Goal: Task Accomplishment & Management: Use online tool/utility

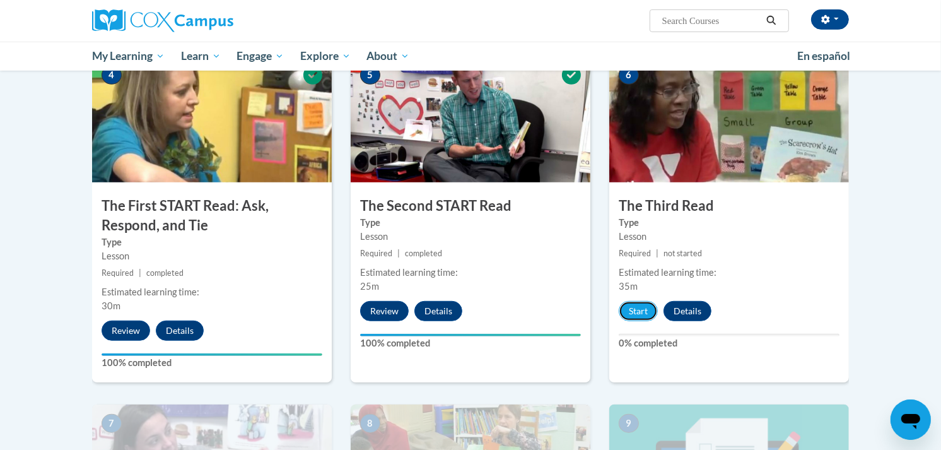
click at [640, 307] on button "Start" at bounding box center [638, 311] width 39 height 20
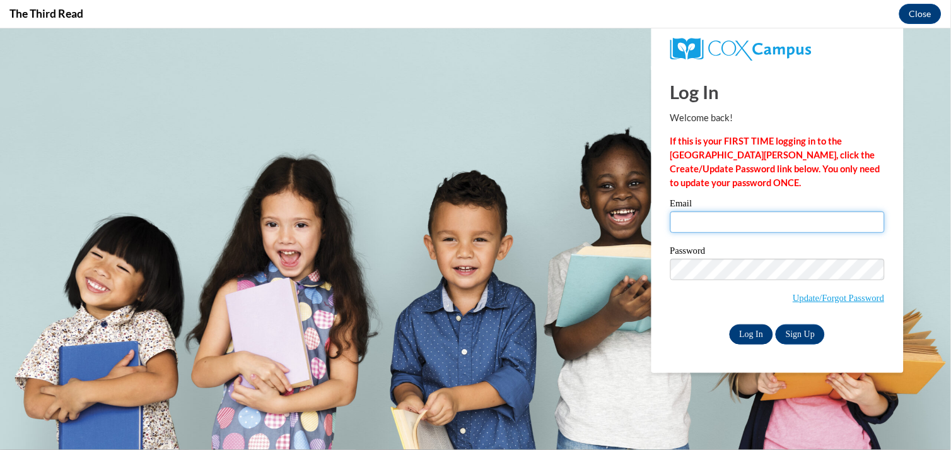
type input "keirstynleigh@yahoo.com"
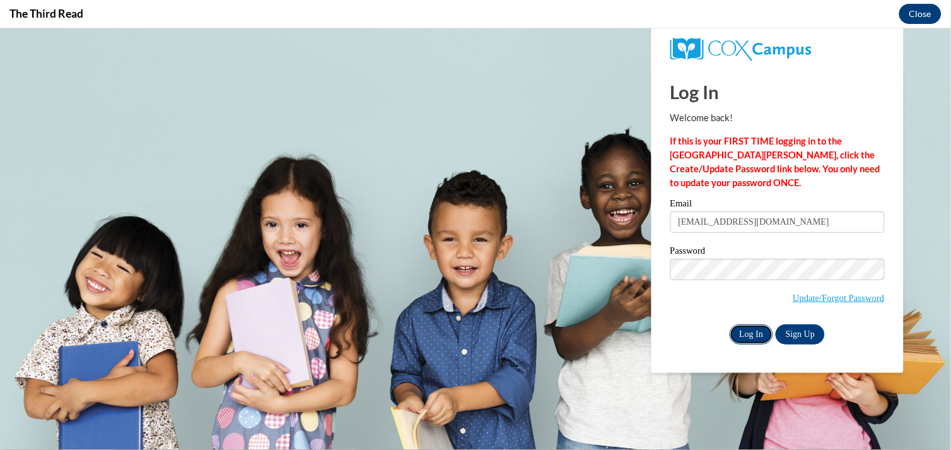
click at [754, 334] on input "Log In" at bounding box center [752, 334] width 44 height 20
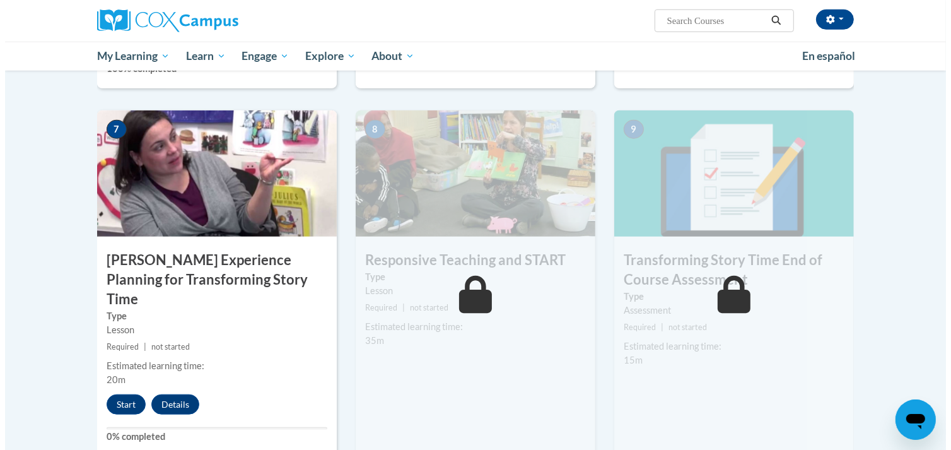
scroll to position [924, 0]
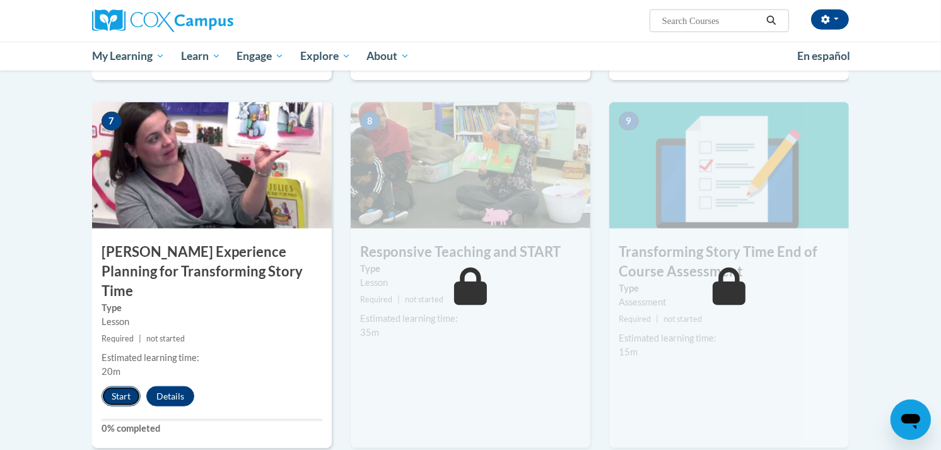
click at [116, 386] on button "Start" at bounding box center [121, 396] width 39 height 20
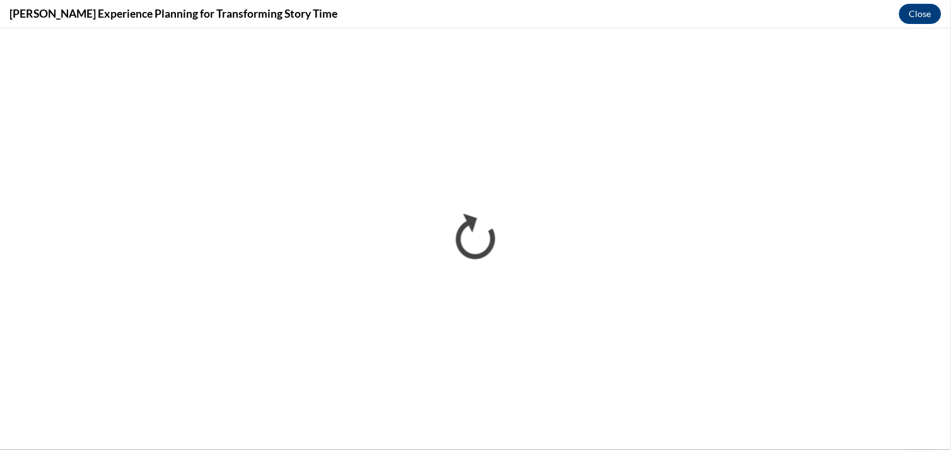
scroll to position [0, 0]
